Goal: Information Seeking & Learning: Learn about a topic

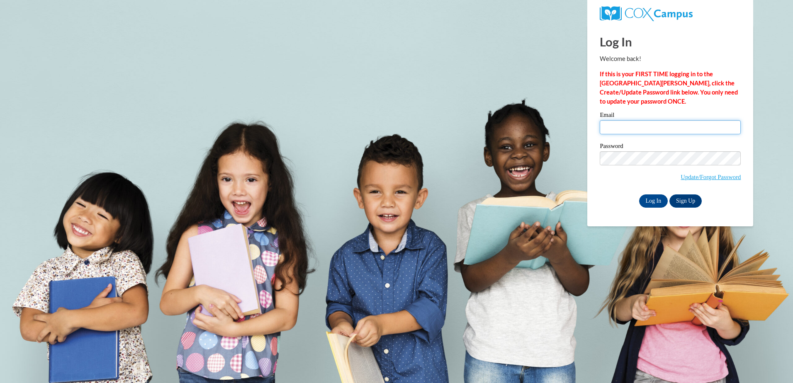
click at [629, 125] on input "Email" at bounding box center [670, 127] width 141 height 14
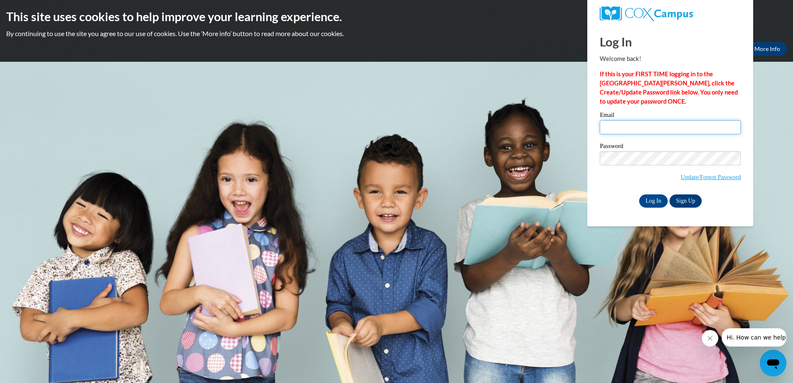
type input "[EMAIL_ADDRESS][DOMAIN_NAME]"
click at [645, 202] on input "Log In" at bounding box center [653, 201] width 29 height 13
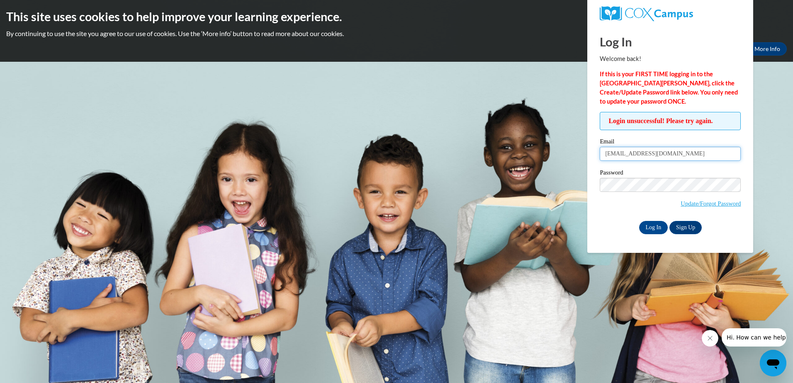
click at [661, 158] on input "[EMAIL_ADDRESS][DOMAIN_NAME]" at bounding box center [670, 154] width 141 height 14
drag, startPoint x: 666, startPoint y: 155, endPoint x: 506, endPoint y: 164, distance: 159.6
click at [507, 165] on body "This site uses cookies to help improve your learning experience. By continuing …" at bounding box center [396, 191] width 793 height 383
type input "[EMAIL_ADDRESS][DOMAIN_NAME]"
click at [610, 209] on span "Update/Forgot Password" at bounding box center [670, 195] width 141 height 34
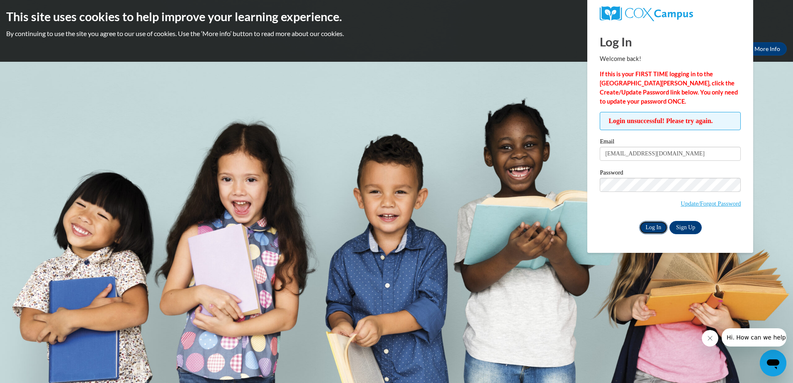
click at [650, 224] on input "Log In" at bounding box center [653, 227] width 29 height 13
click at [714, 202] on link "Update/Forgot Password" at bounding box center [711, 203] width 60 height 7
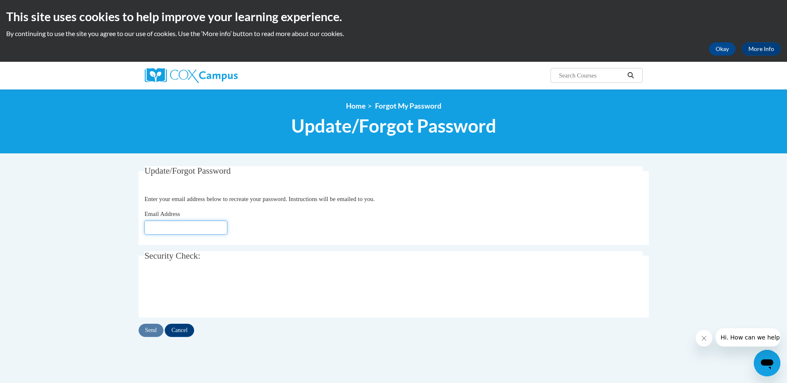
click at [155, 228] on input "Email Address" at bounding box center [185, 228] width 83 height 14
type input "[EMAIL_ADDRESS][DOMAIN_NAME]"
click at [141, 326] on input "Send" at bounding box center [151, 330] width 25 height 13
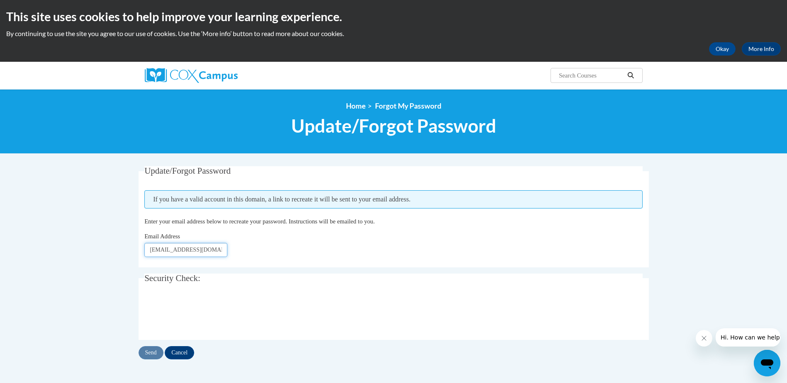
drag, startPoint x: 217, startPoint y: 251, endPoint x: 64, endPoint y: 255, distance: 153.2
click at [69, 254] on body "This site uses cookies to help improve your learning experience. By continuing …" at bounding box center [393, 281] width 787 height 563
type input "ce"
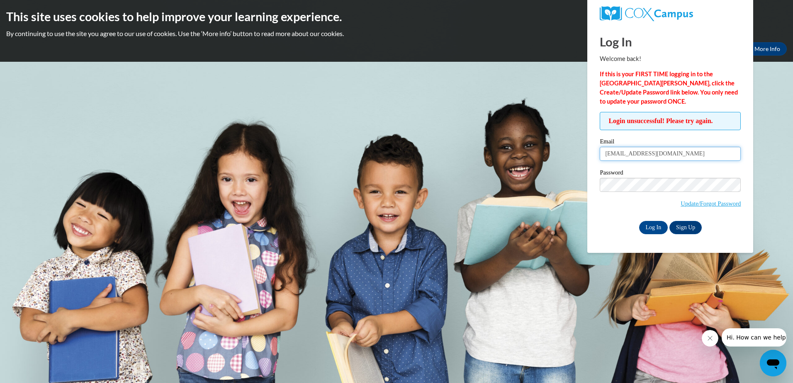
click at [666, 154] on input "cets079102@aol.com" at bounding box center [670, 154] width 141 height 14
type input "[EMAIL_ADDRESS][DOMAIN_NAME]"
click at [647, 227] on input "Log In" at bounding box center [653, 227] width 29 height 13
click at [683, 153] on input "[EMAIL_ADDRESS][DOMAIN_NAME]" at bounding box center [670, 154] width 141 height 14
click at [650, 228] on input "Log In" at bounding box center [653, 227] width 29 height 13
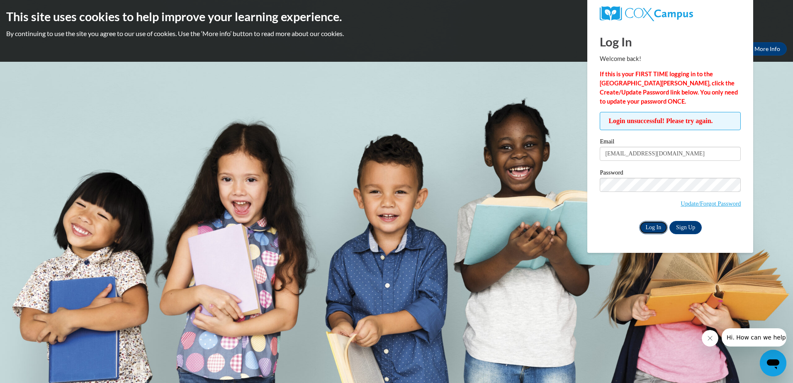
click at [650, 230] on input "Log In" at bounding box center [653, 227] width 29 height 13
click at [654, 226] on input "Log In" at bounding box center [653, 227] width 29 height 13
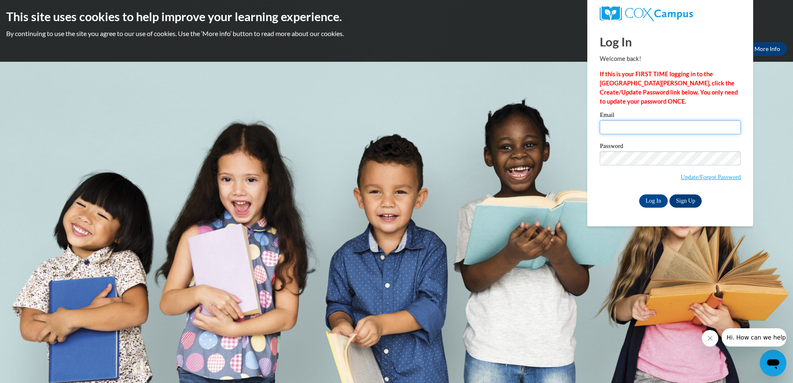
click at [618, 125] on input "Email" at bounding box center [670, 127] width 141 height 14
type input "[EMAIL_ADDRESS][DOMAIN_NAME]"
click at [647, 199] on input "Log In" at bounding box center [653, 201] width 29 height 13
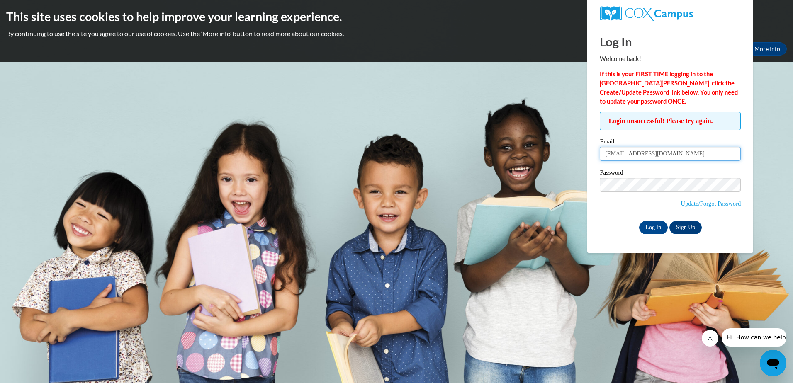
click at [607, 153] on input "sjhoganj@gmail.com" at bounding box center [670, 154] width 141 height 14
type input "sjhoganj@gmail.com"
click at [654, 229] on input "Log In" at bounding box center [653, 227] width 29 height 13
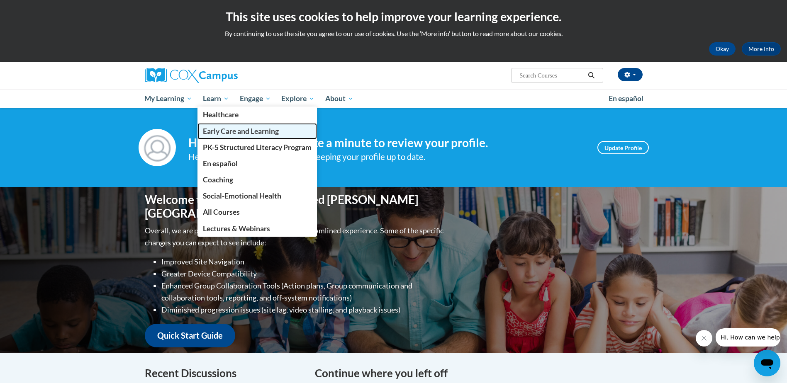
click at [231, 133] on span "Early Care and Learning" at bounding box center [241, 131] width 76 height 9
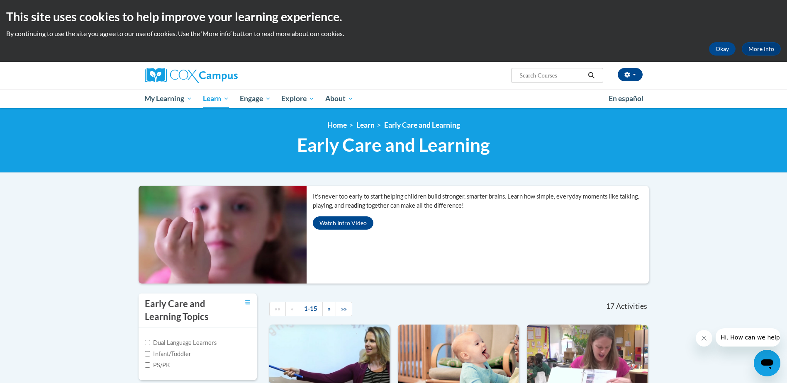
click at [543, 80] on input "Search..." at bounding box center [552, 76] width 66 height 10
type input "language"
click at [594, 73] on icon "Search" at bounding box center [591, 75] width 7 height 6
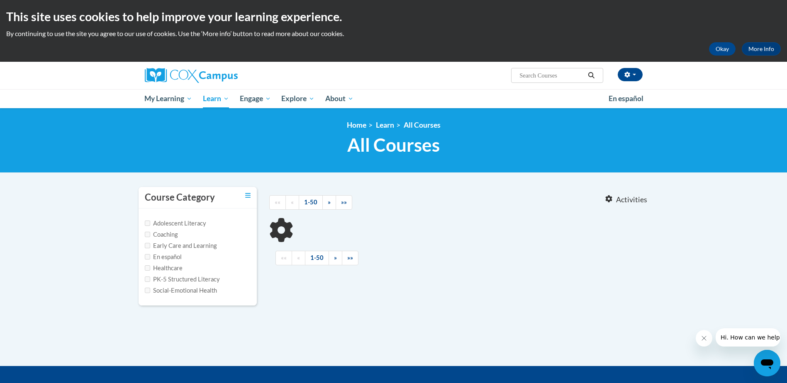
type input "language"
